Goal: Browse casually

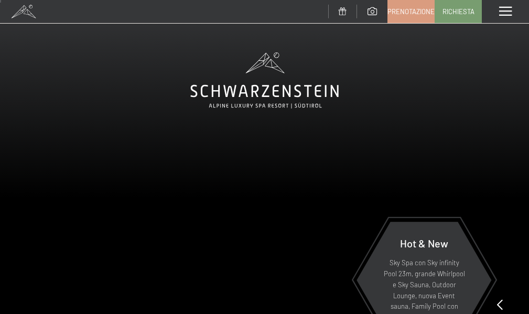
scroll to position [52, 0]
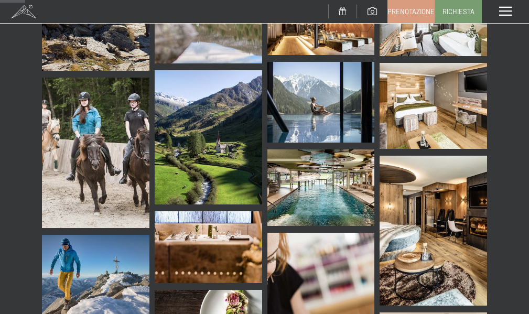
scroll to position [524, 0]
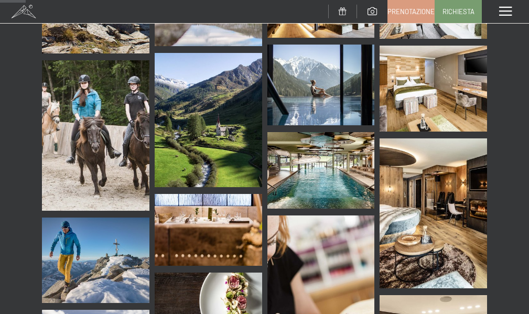
click at [331, 137] on img at bounding box center [320, 170] width 107 height 77
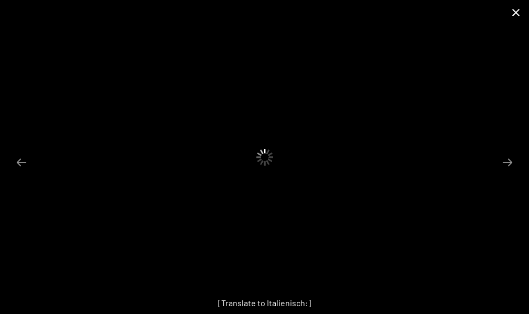
click at [516, 14] on button "Close gallery" at bounding box center [516, 12] width 26 height 25
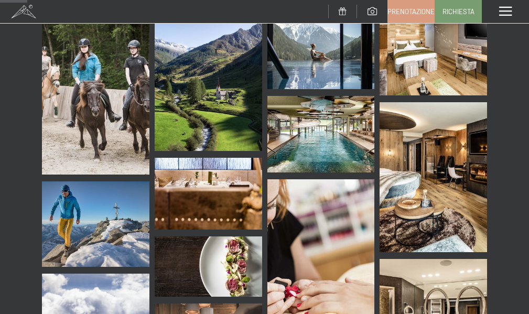
scroll to position [577, 0]
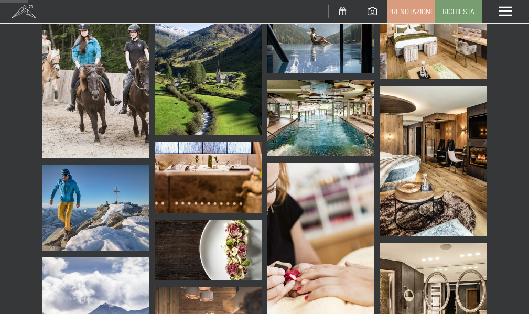
click at [458, 149] on img at bounding box center [433, 161] width 107 height 150
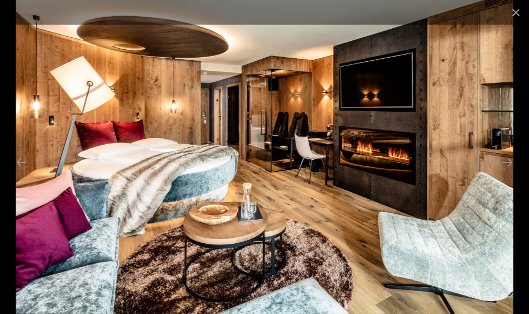
click at [516, 101] on div at bounding box center [264, 157] width 529 height 314
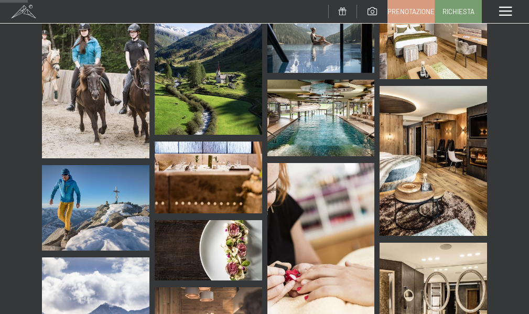
click at [334, 91] on img at bounding box center [320, 118] width 107 height 77
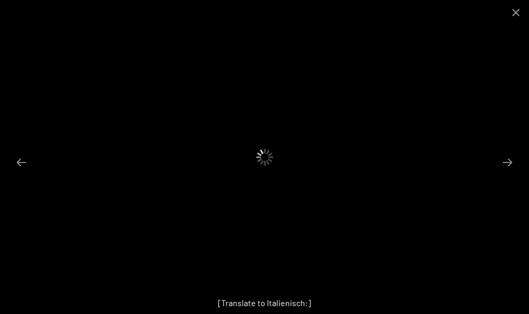
scroll to position [851, 0]
click at [502, 169] on button "Next slide" at bounding box center [507, 162] width 22 height 20
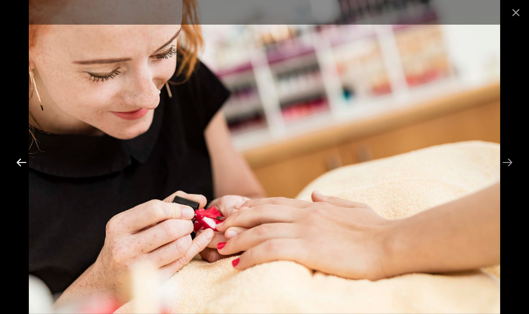
click at [29, 164] on button "Previous slide" at bounding box center [21, 162] width 22 height 20
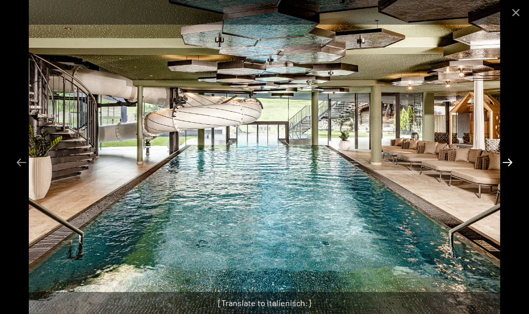
click at [505, 164] on button "Next slide" at bounding box center [507, 162] width 22 height 20
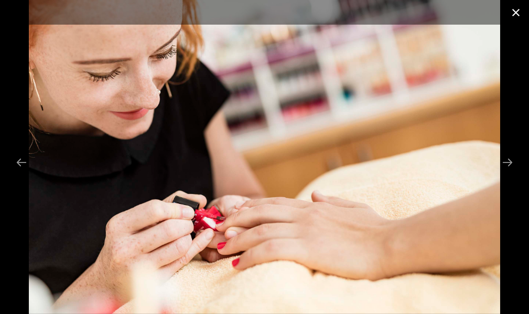
click at [516, 16] on button "Close gallery" at bounding box center [516, 12] width 26 height 25
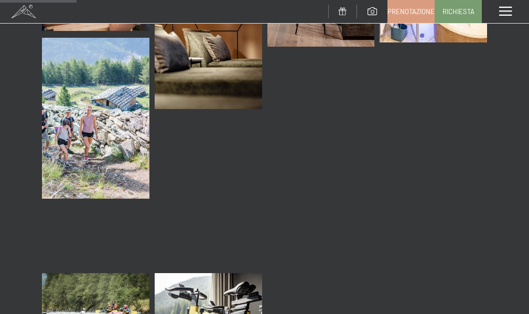
scroll to position [1573, 0]
